Goal: Task Accomplishment & Management: Manage account settings

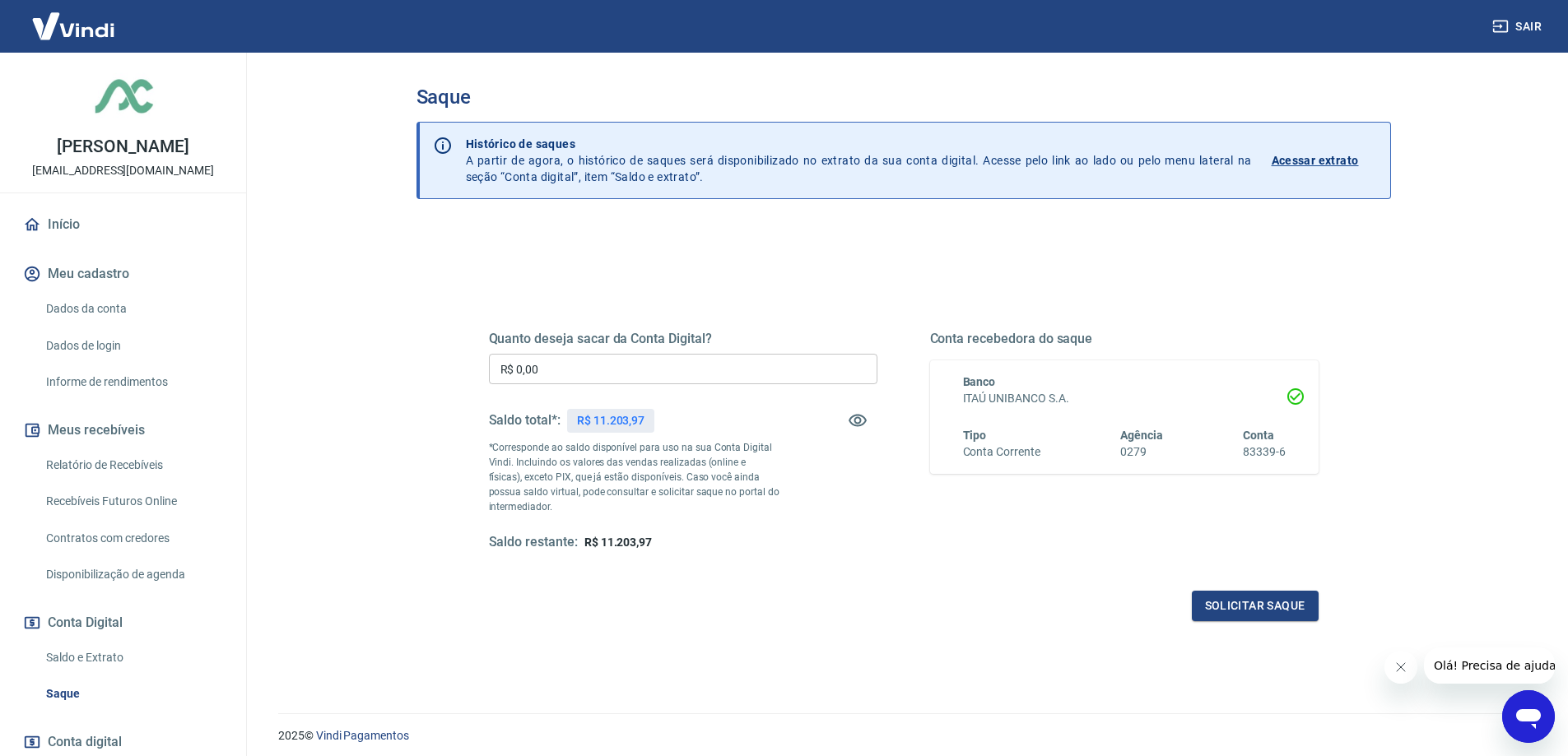
click at [416, 435] on div "Quanto deseja sacar da Conta Digital? R$ 0,00 ​ Saldo total*: R$ 11.203,97 *Cor…" at bounding box center [903, 519] width 974 height 588
click at [572, 367] on input "R$ 0,00" at bounding box center [682, 369] width 388 height 31
type input "R$ 11.000,00"
click at [1237, 610] on button "Solicitar saque" at bounding box center [1255, 606] width 127 height 31
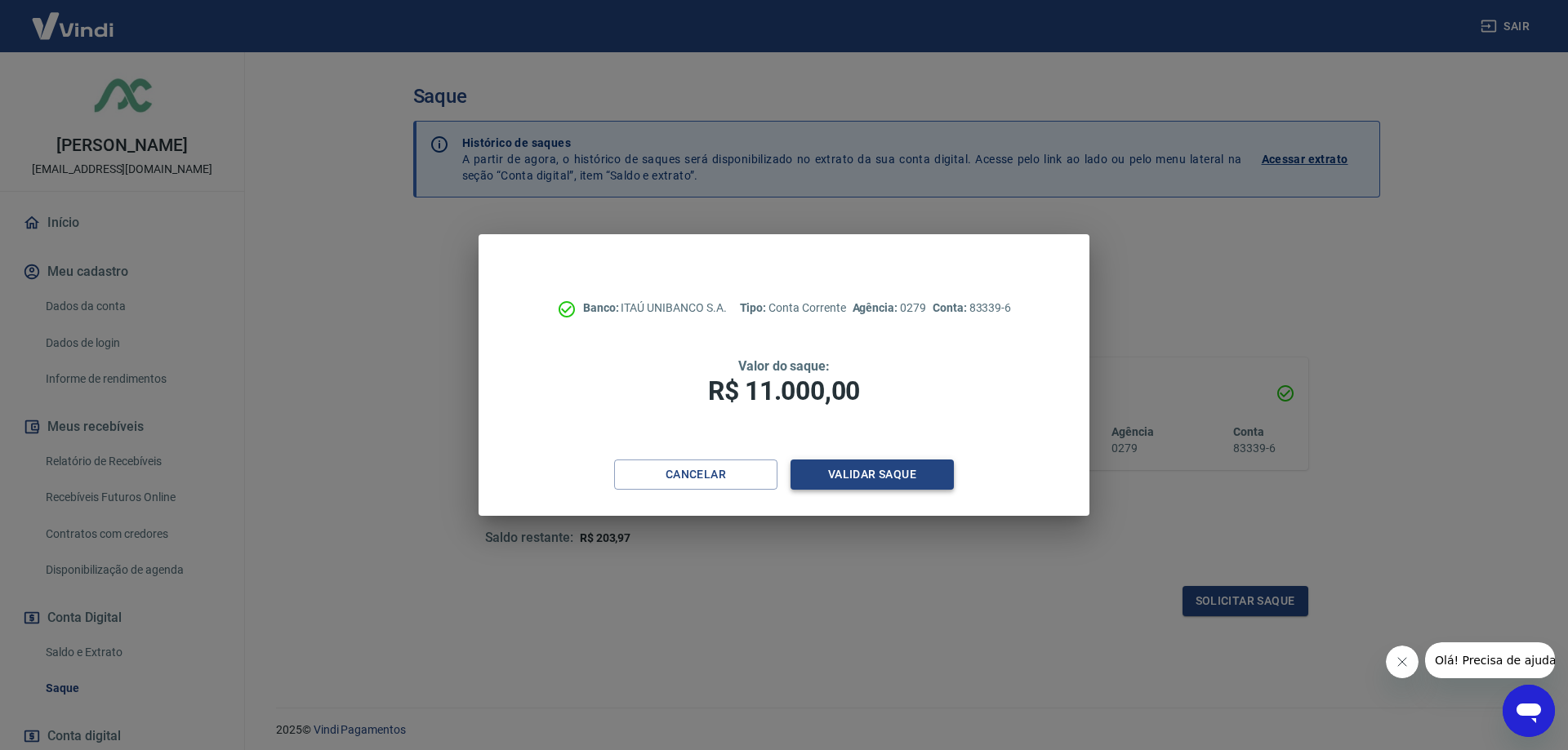
click at [882, 474] on button "Validar saque" at bounding box center [872, 475] width 163 height 31
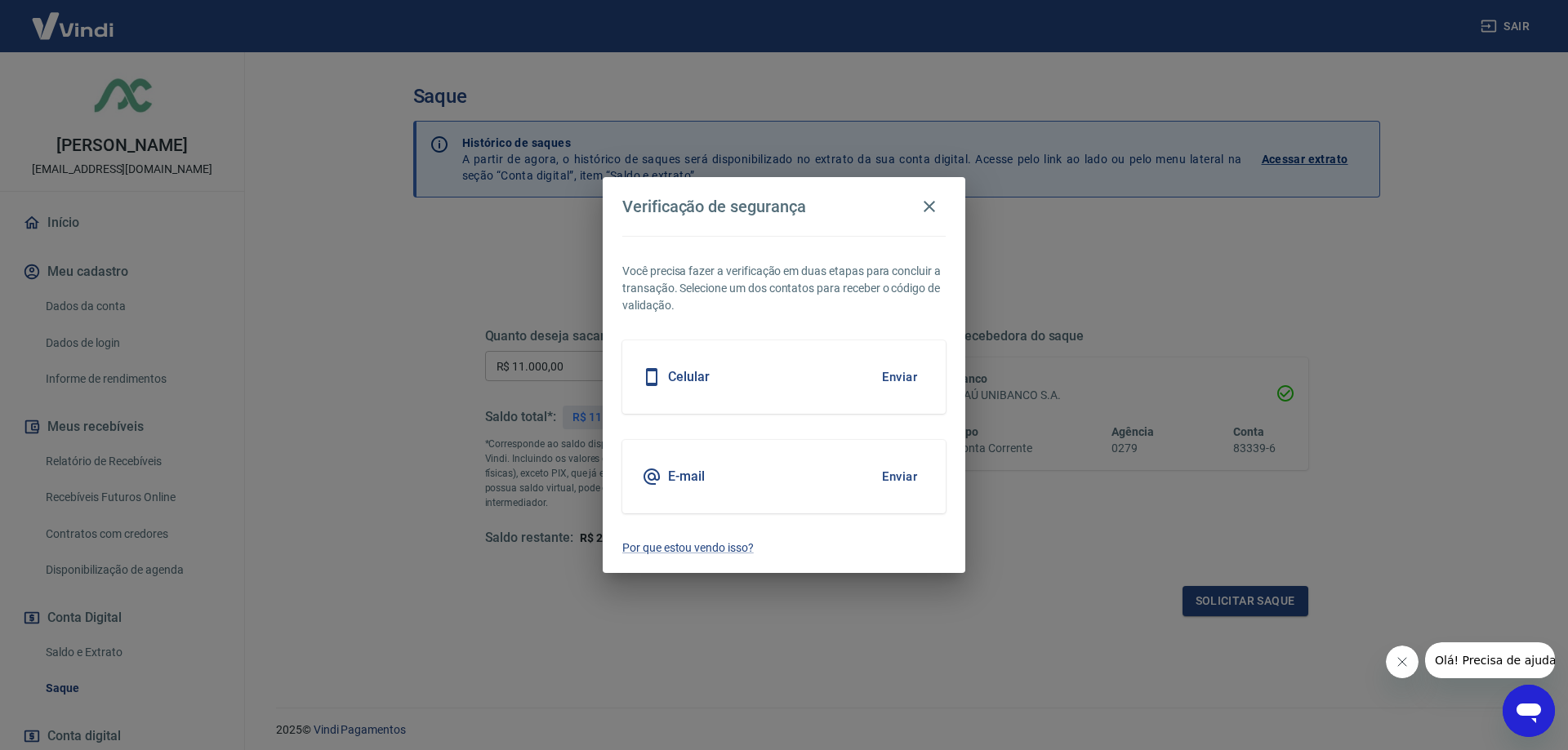
click at [895, 378] on button "Enviar" at bounding box center [899, 377] width 53 height 34
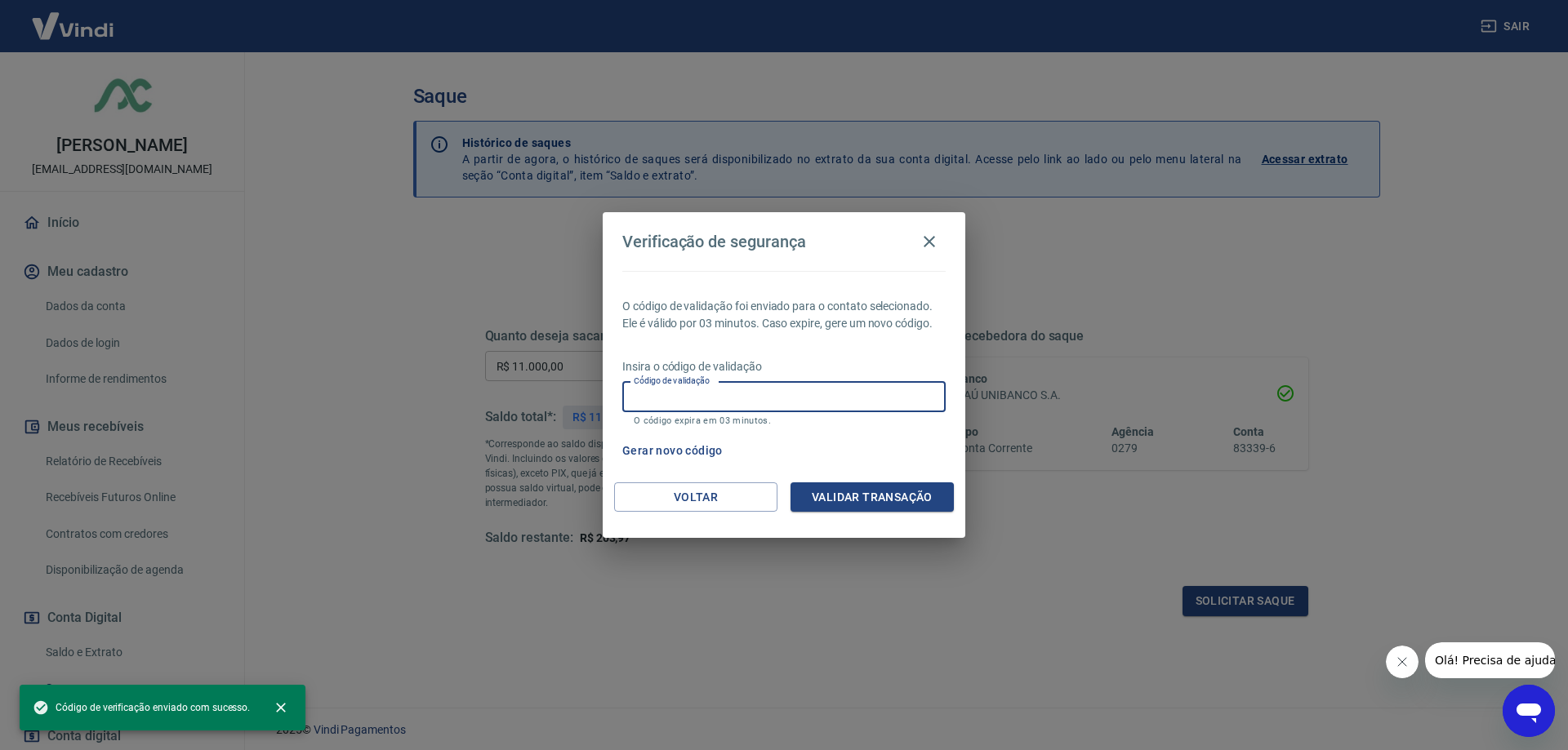
click at [662, 391] on div "Código de validação Código de validação O código expira em 03 minutos." at bounding box center [784, 404] width 323 height 44
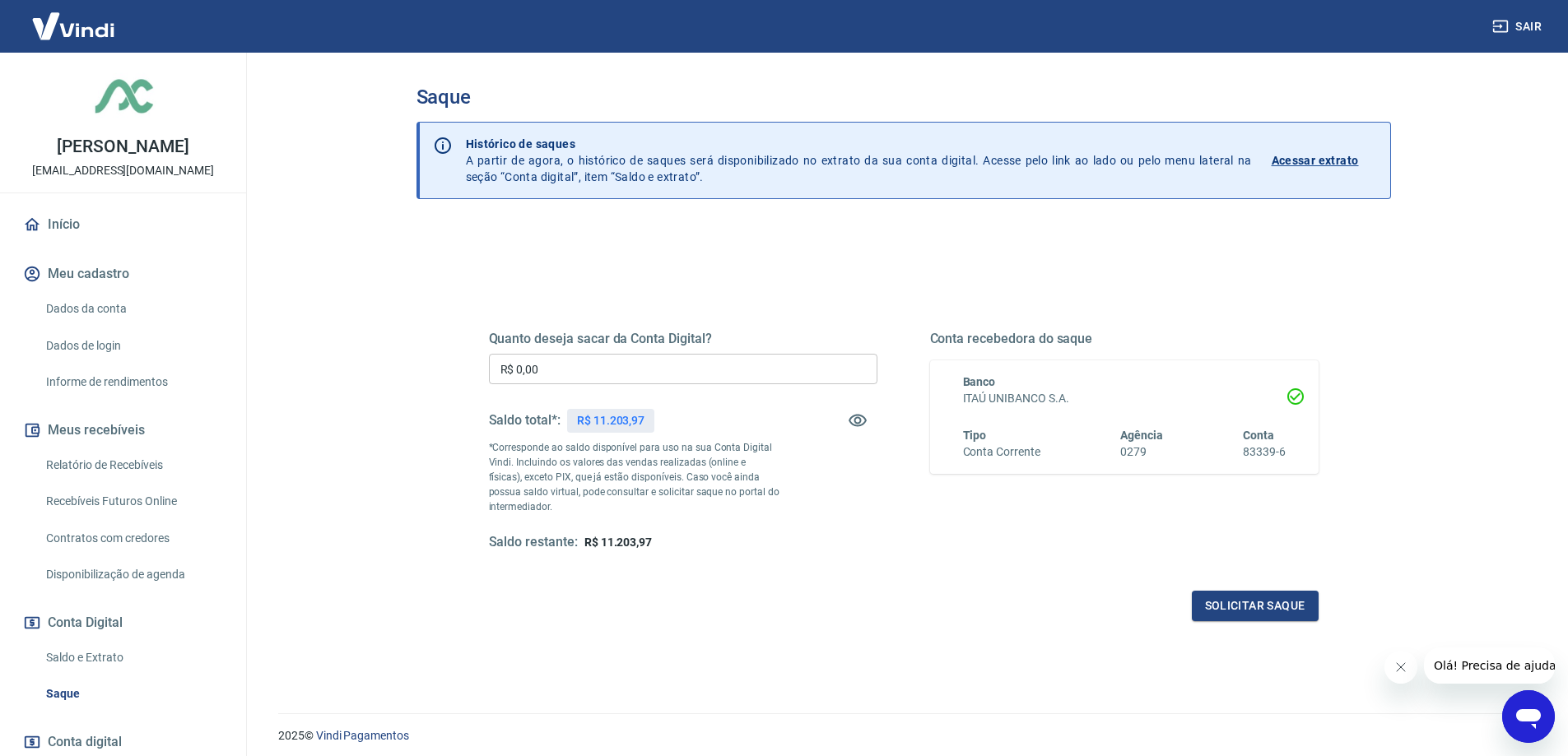
click at [567, 372] on input "R$ 0,00" at bounding box center [682, 369] width 388 height 31
type input "R$ 11.000,00"
click at [1249, 614] on button "Solicitar saque" at bounding box center [1255, 606] width 127 height 31
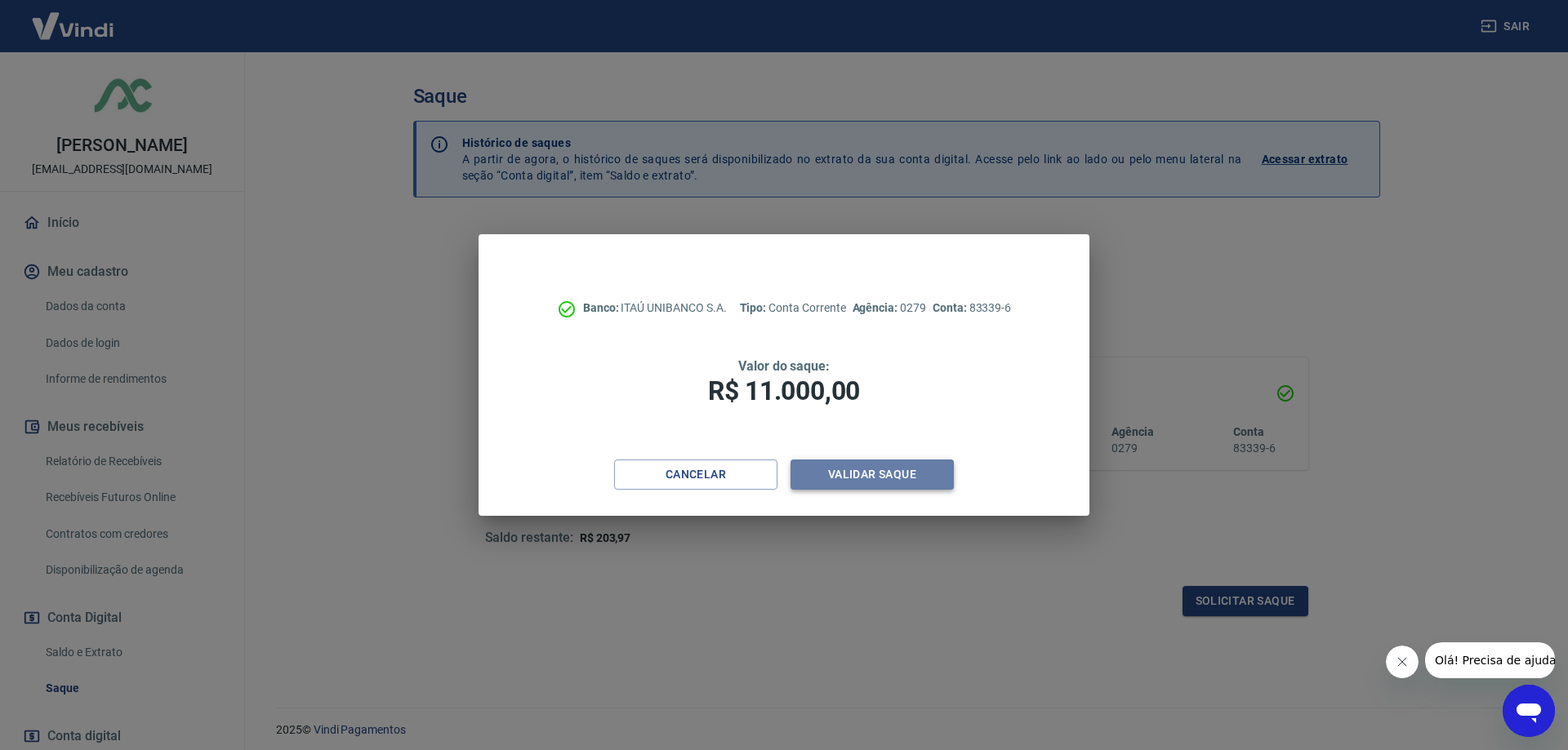
click at [891, 483] on button "Validar saque" at bounding box center [872, 475] width 163 height 31
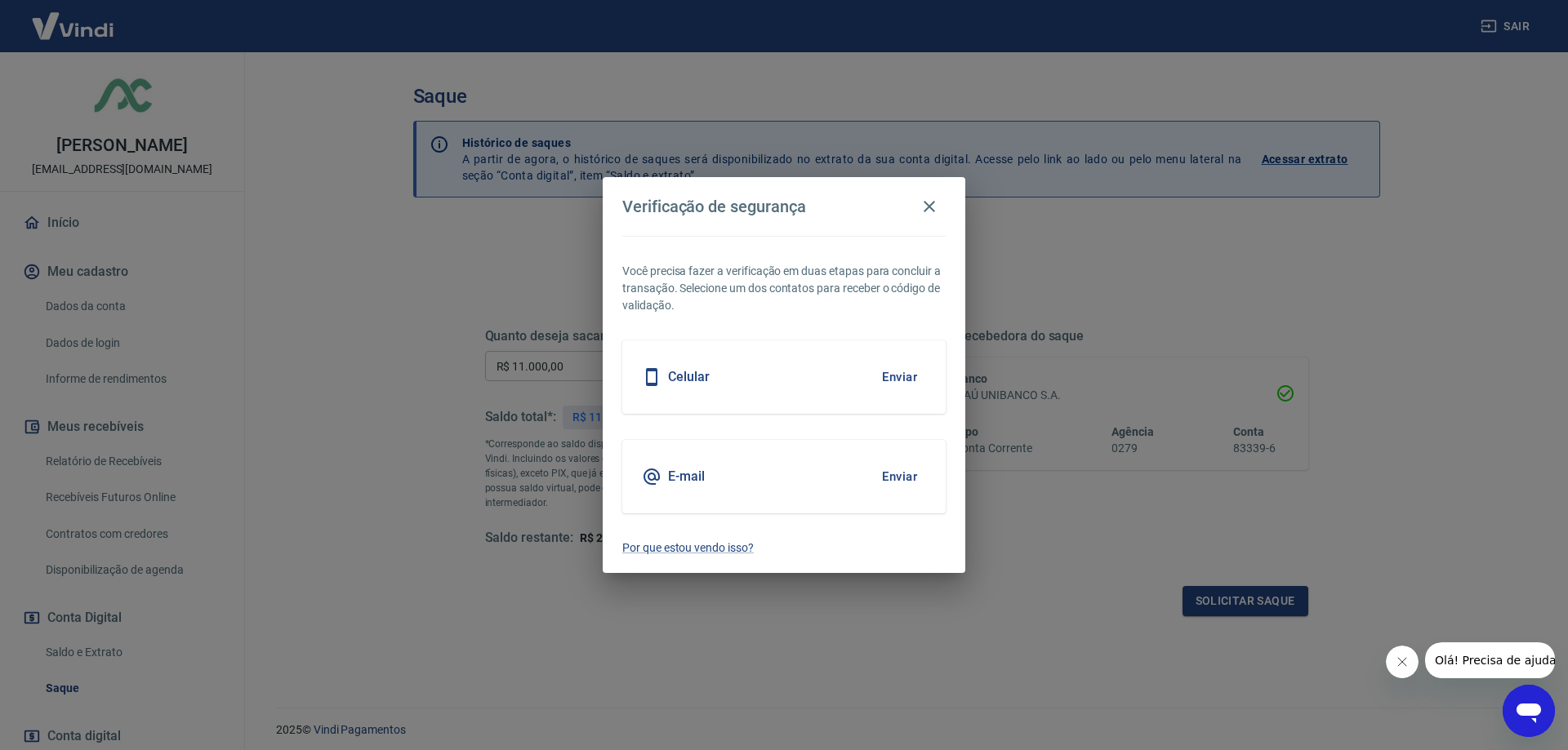
click at [908, 378] on button "Enviar" at bounding box center [899, 377] width 53 height 34
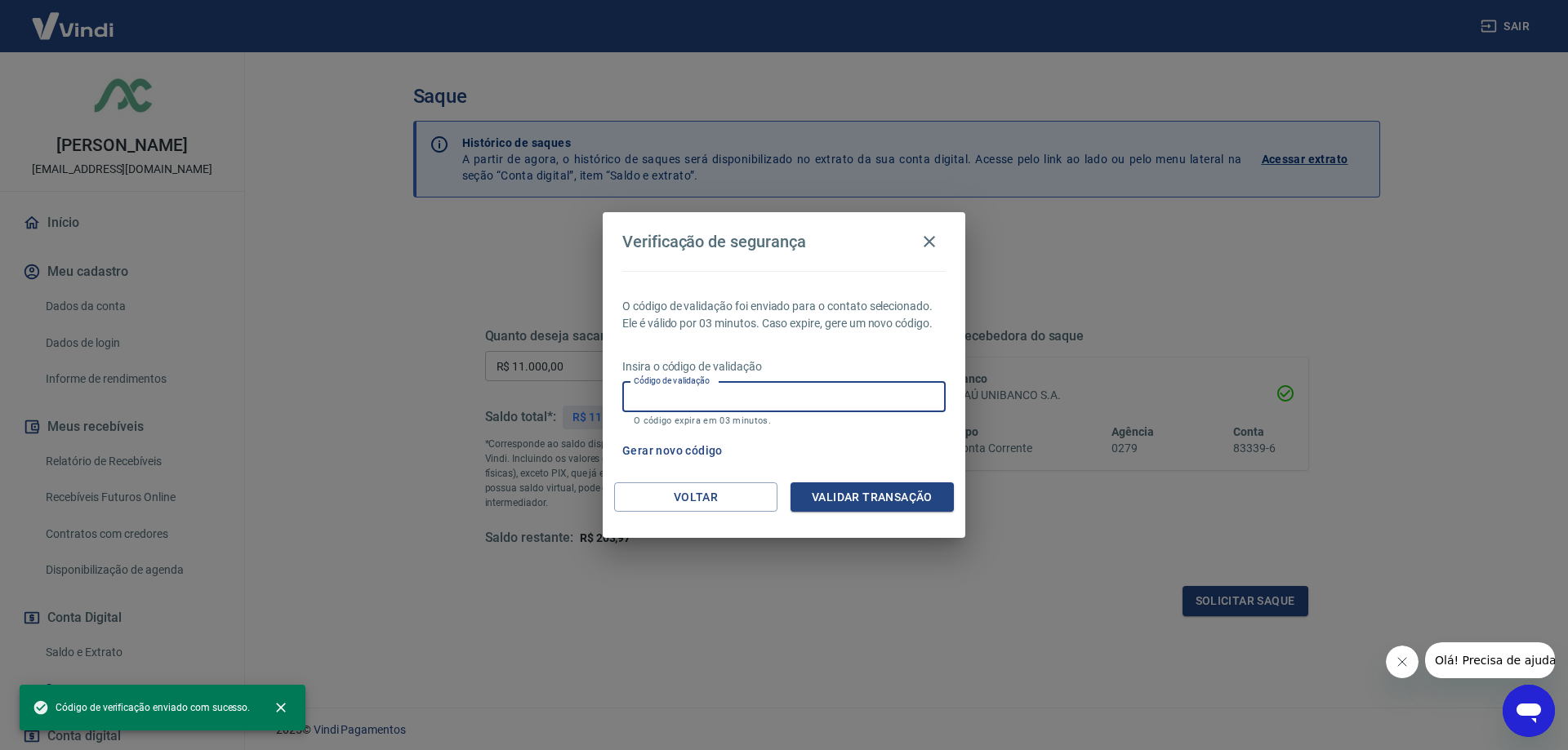
click at [659, 393] on div "Código de validação Código de validação O código expira em 03 minutos." at bounding box center [784, 404] width 323 height 44
